Goal: Task Accomplishment & Management: Use online tool/utility

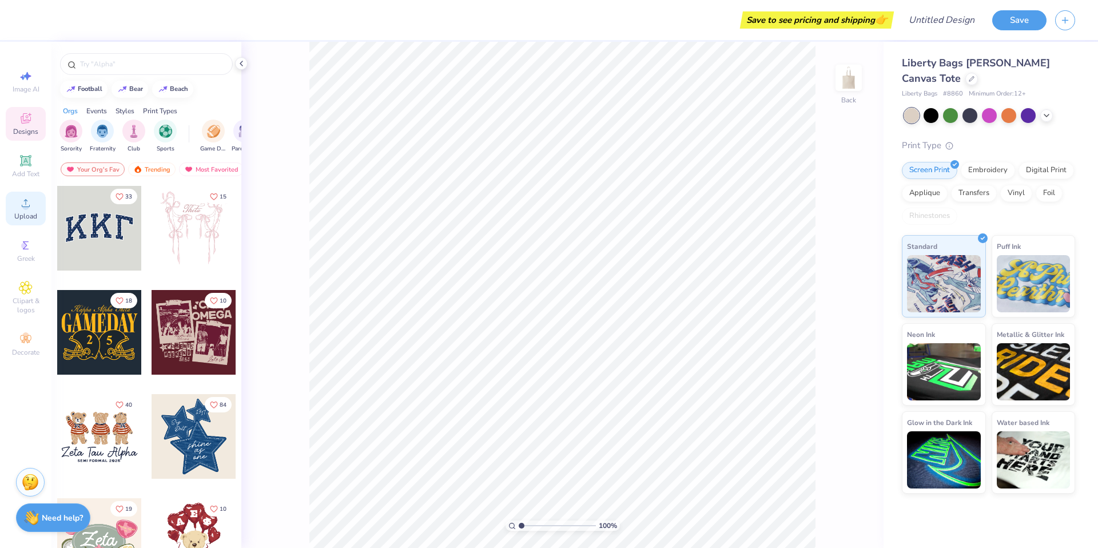
click at [28, 209] on icon at bounding box center [26, 203] width 14 height 14
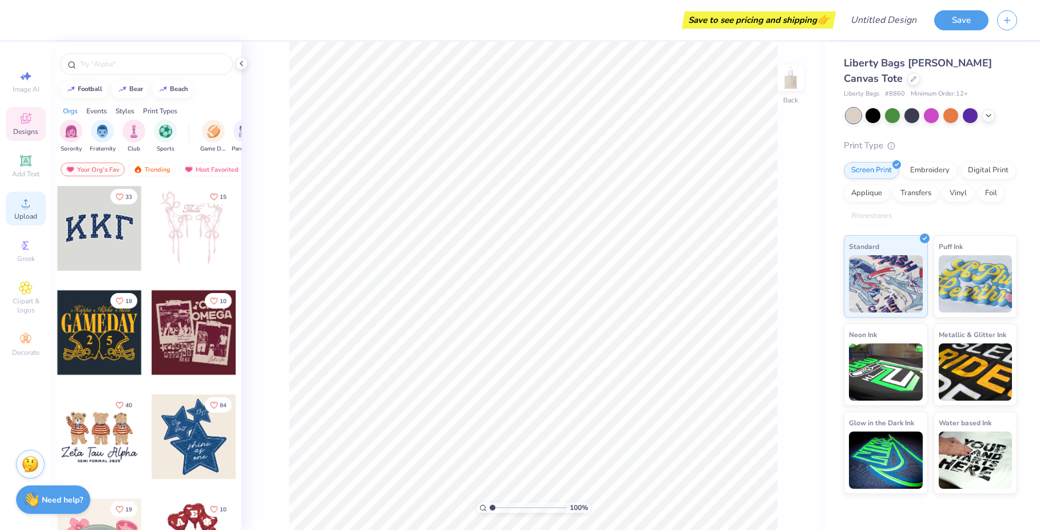
click at [33, 213] on span "Upload" at bounding box center [25, 216] width 23 height 9
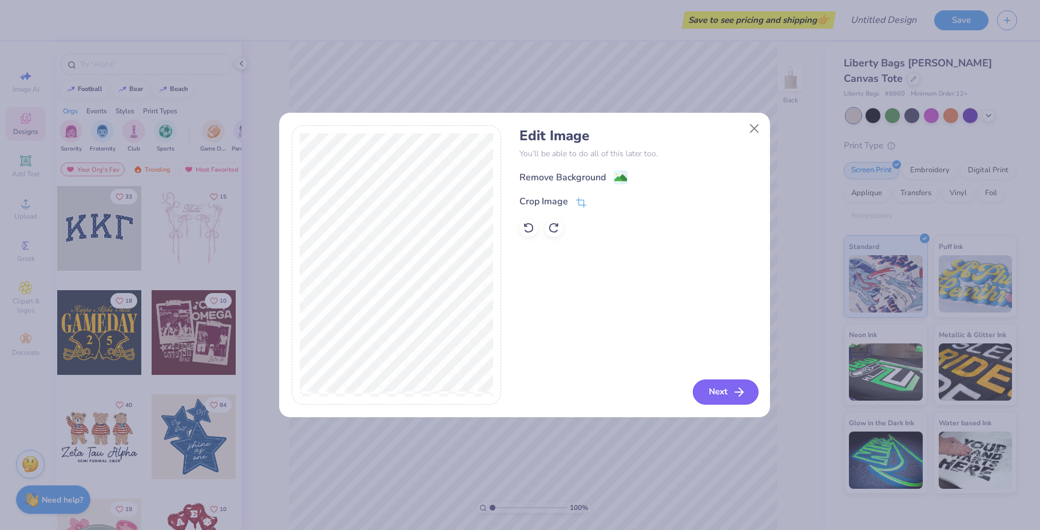
click at [734, 395] on icon "button" at bounding box center [739, 392] width 14 height 14
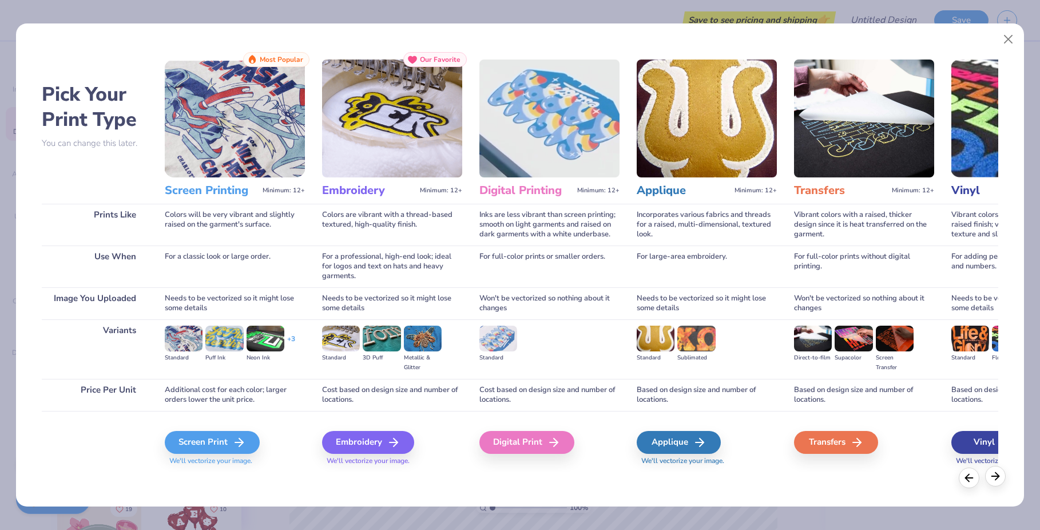
click at [999, 479] on icon at bounding box center [995, 476] width 13 height 13
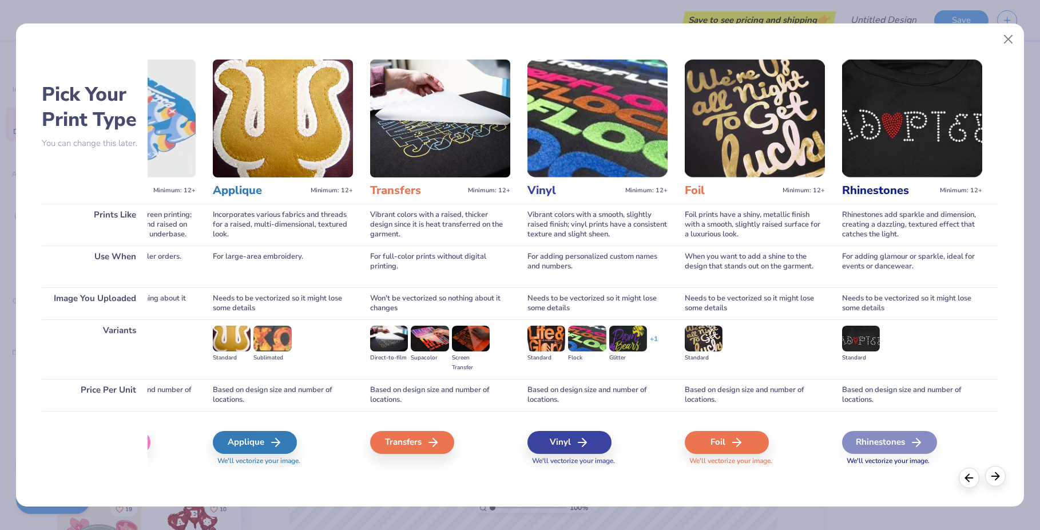
scroll to position [0, 425]
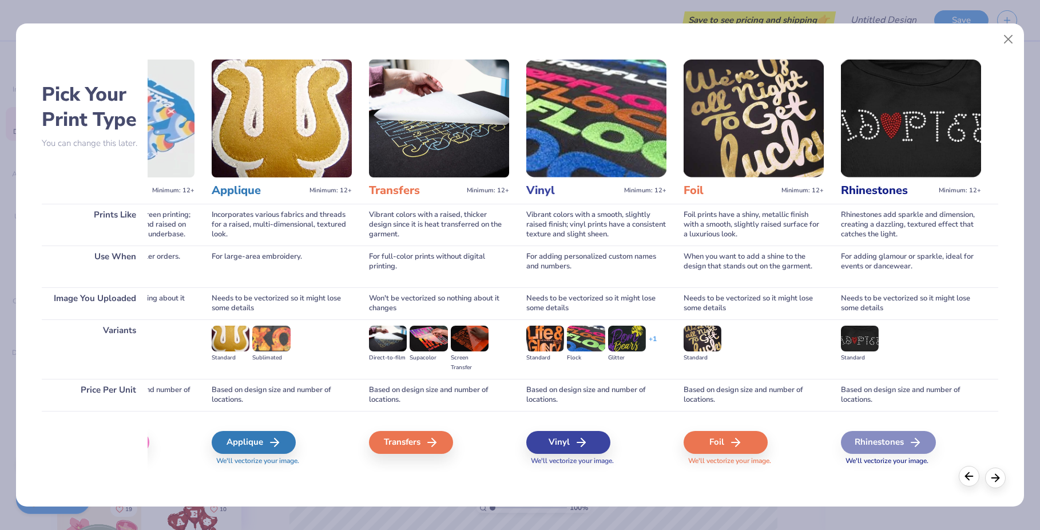
click at [973, 479] on icon at bounding box center [969, 476] width 13 height 13
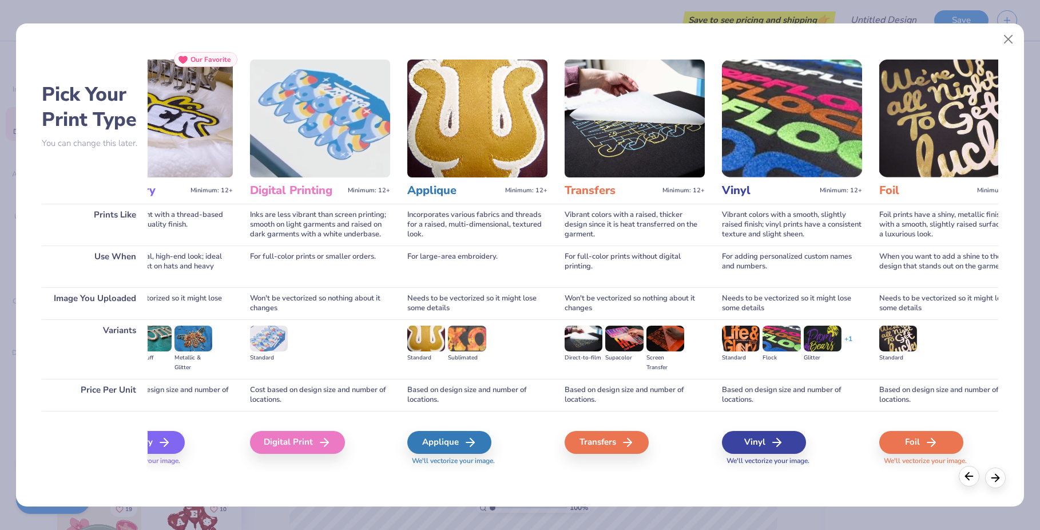
scroll to position [0, 0]
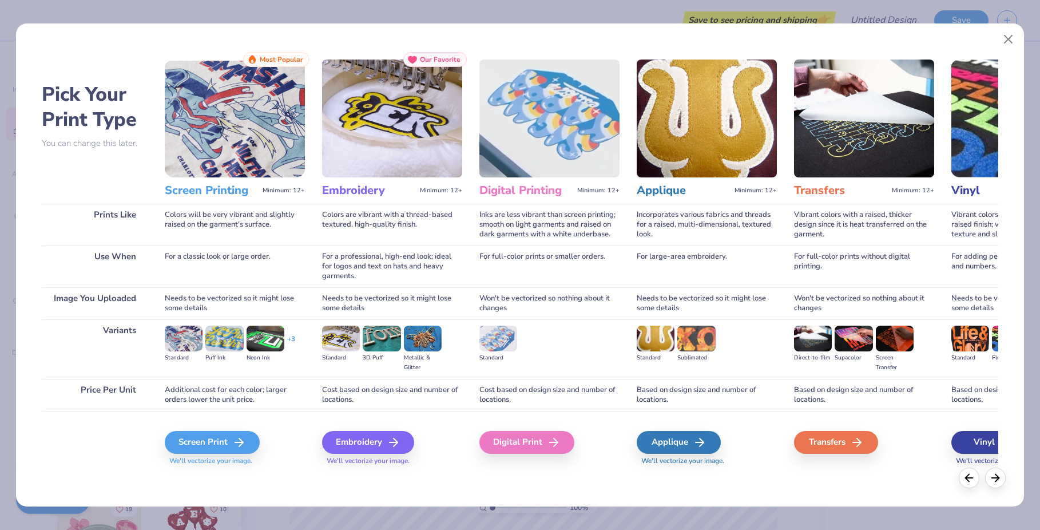
click at [220, 349] on img at bounding box center [224, 337] width 38 height 25
click at [290, 339] on div "+ 3" at bounding box center [291, 343] width 8 height 19
click at [226, 441] on div "Screen Print" at bounding box center [213, 442] width 95 height 23
